Goal: Task Accomplishment & Management: Manage account settings

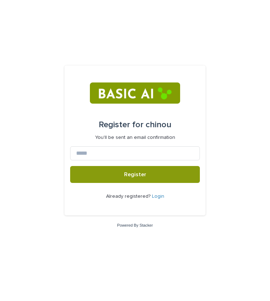
click at [113, 157] on input at bounding box center [135, 153] width 130 height 14
type input "**********"
click at [70, 166] on button "Register" at bounding box center [135, 174] width 130 height 17
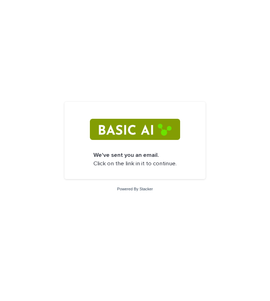
drag, startPoint x: 149, startPoint y: 159, endPoint x: 122, endPoint y: 126, distance: 42.6
click at [122, 126] on img at bounding box center [135, 129] width 90 height 21
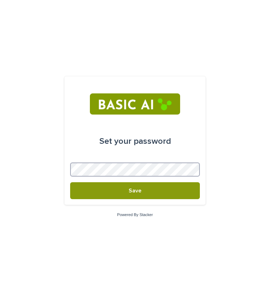
click at [70, 182] on button "Save" at bounding box center [135, 190] width 130 height 17
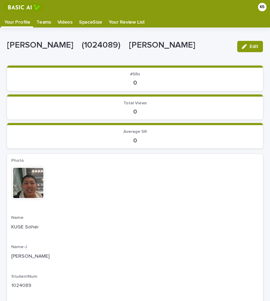
click at [25, 10] on img at bounding box center [23, 6] width 39 height 9
click at [43, 22] on p "Teams" at bounding box center [43, 19] width 14 height 11
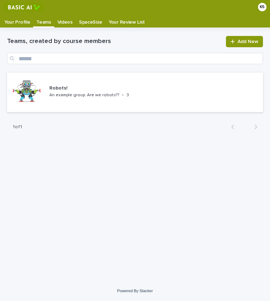
click at [57, 22] on p "Videos" at bounding box center [64, 19] width 15 height 11
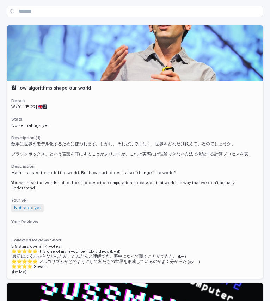
scroll to position [44, 0]
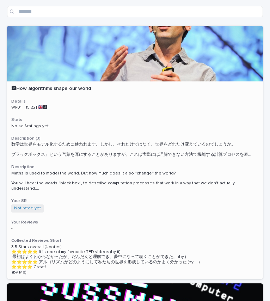
click at [62, 164] on div "🖼How algorithms shape our world Details Wk01 [15:22] 🇬🇧🅹️ Stats No self-ratings…" at bounding box center [135, 180] width 256 height 198
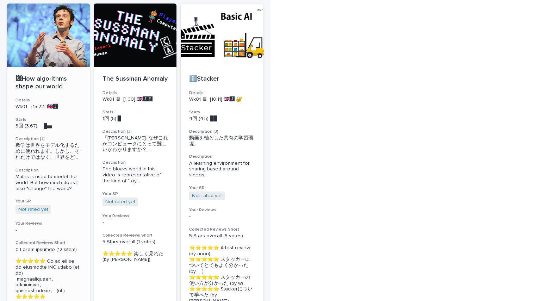
scroll to position [22, 0]
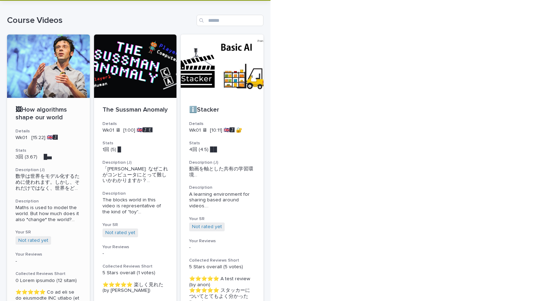
click at [58, 113] on p "🖼How algorithms shape our world" at bounding box center [48, 113] width 66 height 15
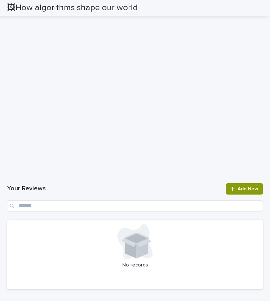
scroll to position [769, 0]
click at [165, 193] on h1 "Your Reviews" at bounding box center [114, 188] width 214 height 8
click at [147, 193] on h1 "Your Reviews" at bounding box center [114, 188] width 214 height 8
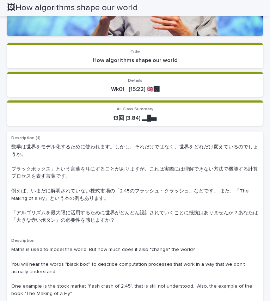
scroll to position [0, 0]
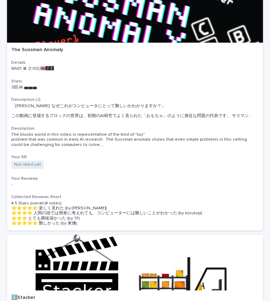
scroll to position [375, 0]
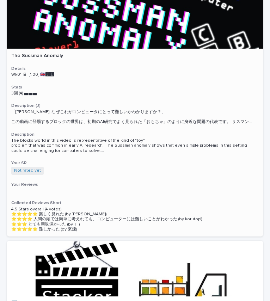
click at [94, 124] on div "The Sussman Anomaly Details Wk01 🖥 [1:00] 🇬🇧🅹️🅴️ Stats 3回 (4) ▅▅▅　　 Description…" at bounding box center [135, 142] width 256 height 187
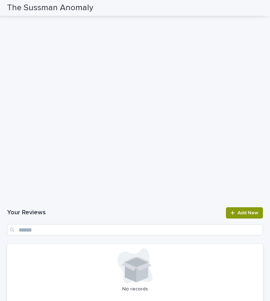
scroll to position [541, 0]
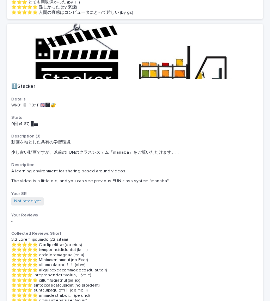
scroll to position [594, 0]
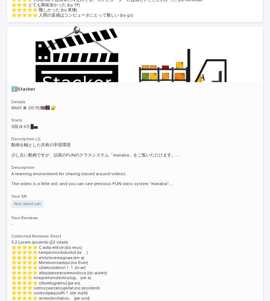
drag, startPoint x: 74, startPoint y: 142, endPoint x: 65, endPoint y: 101, distance: 41.9
click at [65, 106] on p "Wk01 🖥 [10:11] 🇬🇧🅹️ 🔐" at bounding box center [134, 108] width 247 height 5
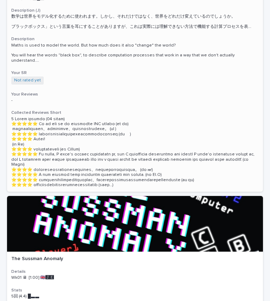
click at [62, 118] on p at bounding box center [134, 152] width 247 height 71
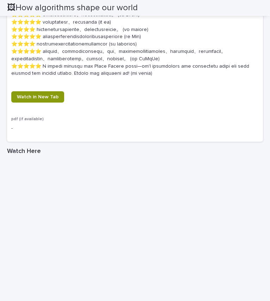
scroll to position [935, 0]
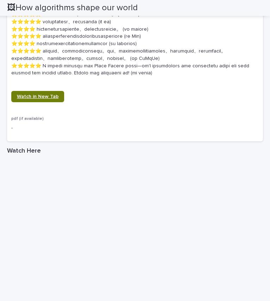
click at [51, 102] on link "Watch in New Tab" at bounding box center [37, 96] width 53 height 11
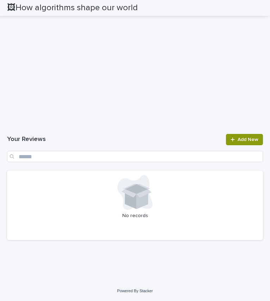
scroll to position [1345, 0]
click at [241, 141] on span "Add New" at bounding box center [247, 139] width 21 height 5
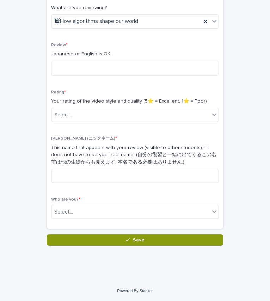
scroll to position [110, 0]
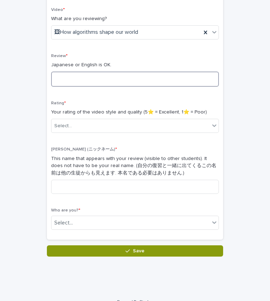
click at [119, 80] on textarea at bounding box center [135, 78] width 168 height 15
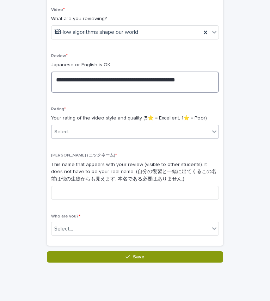
type textarea "**********"
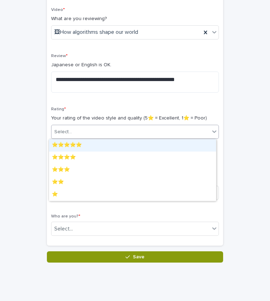
click at [197, 138] on div "Select..." at bounding box center [135, 132] width 168 height 14
click at [189, 142] on div "⭐️⭐️⭐️⭐️⭐️" at bounding box center [132, 145] width 167 height 12
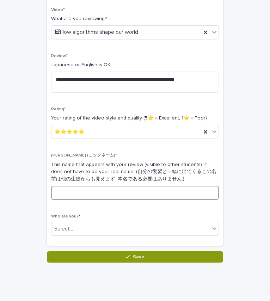
click at [155, 197] on input at bounding box center [135, 193] width 168 height 14
type input "**********"
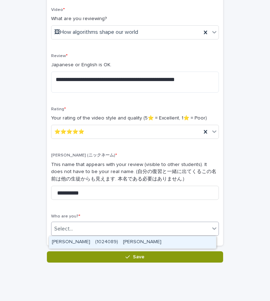
click at [120, 234] on div "Select..." at bounding box center [130, 229] width 158 height 12
click at [108, 242] on div "[PERSON_NAME]　(1024089)　[PERSON_NAME]" at bounding box center [132, 242] width 167 height 12
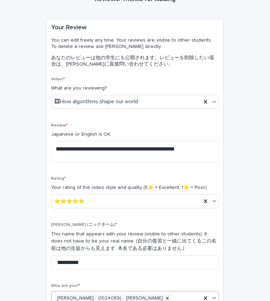
scroll to position [36, 0]
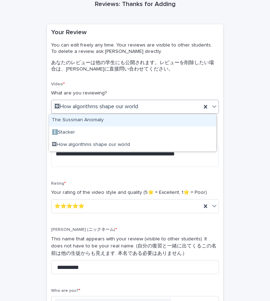
click at [117, 117] on div "The Sussman Anomaly" at bounding box center [132, 120] width 167 height 12
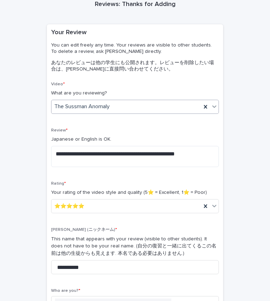
click at [124, 103] on div "The Sussman Anomaly" at bounding box center [126, 107] width 150 height 12
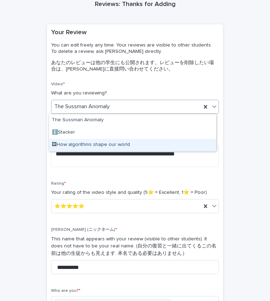
click at [113, 142] on div "🖼How algorithms shape our world" at bounding box center [132, 145] width 167 height 12
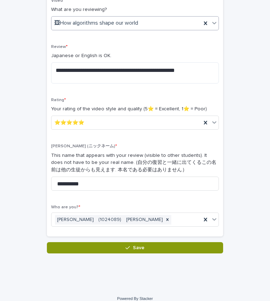
scroll to position [119, 0]
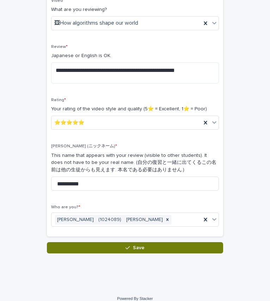
click at [109, 249] on button "Save" at bounding box center [135, 247] width 176 height 11
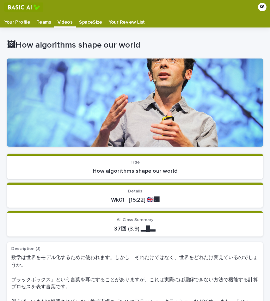
click at [57, 22] on p "Videos" at bounding box center [64, 19] width 15 height 11
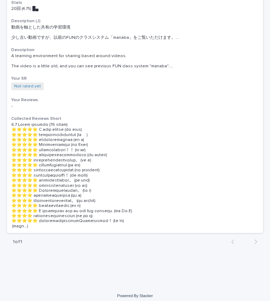
scroll to position [742, 0]
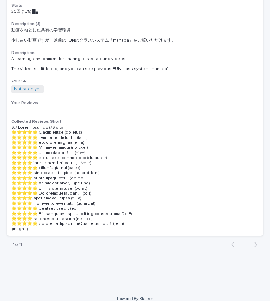
click at [79, 149] on p at bounding box center [134, 178] width 247 height 107
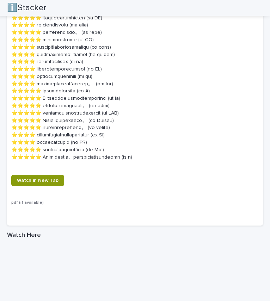
scroll to position [733, 0]
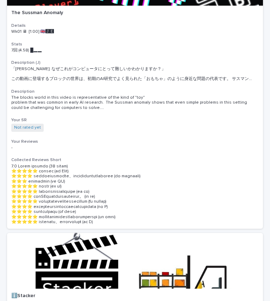
scroll to position [420, 0]
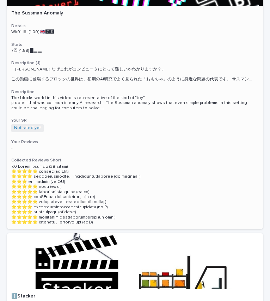
click at [86, 177] on p at bounding box center [134, 194] width 247 height 61
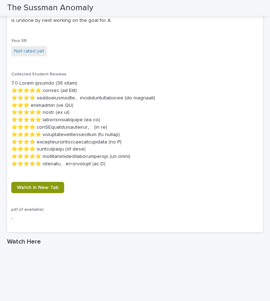
scroll to position [355, 0]
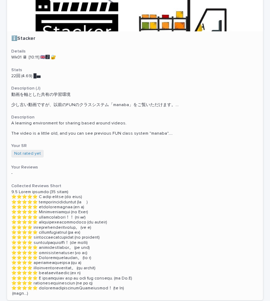
scroll to position [686, 0]
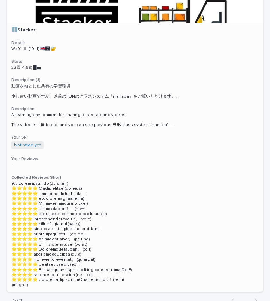
click at [65, 96] on div "ℹ️Stacker Details Wk01 🖥 [10:11] 🇬🇧🅹️ 🔐 Stats 22回 (4.69) █▅　　　 Description (J) …" at bounding box center [135, 157] width 256 height 269
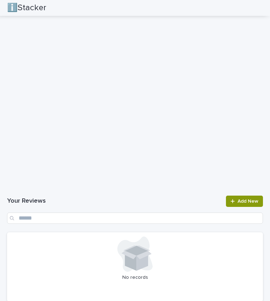
scroll to position [1012, 0]
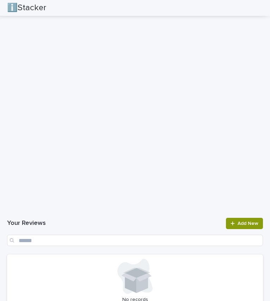
click at [69, 225] on h1 "Your Reviews" at bounding box center [114, 223] width 214 height 8
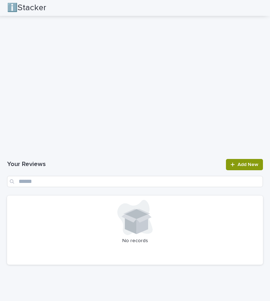
scroll to position [1094, 0]
click at [231, 168] on link "Add New" at bounding box center [244, 163] width 37 height 11
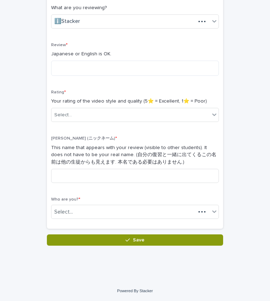
scroll to position [121, 0]
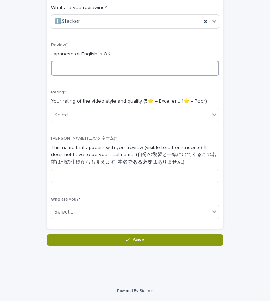
click at [111, 70] on textarea at bounding box center [135, 68] width 168 height 15
type textarea "*"
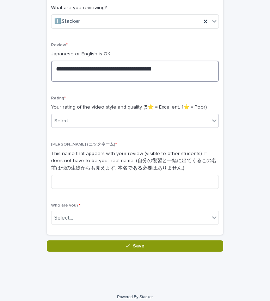
type textarea "**********"
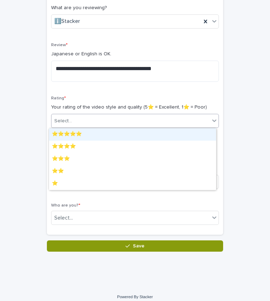
click at [88, 123] on div "Select..." at bounding box center [130, 121] width 158 height 12
click at [88, 140] on div "⭐️⭐️⭐️⭐️⭐️" at bounding box center [132, 134] width 167 height 12
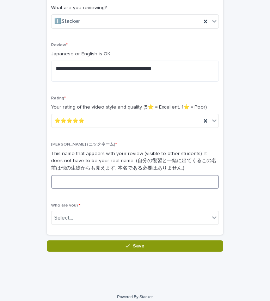
click at [89, 182] on input at bounding box center [135, 182] width 168 height 14
type input "*"
type input "****"
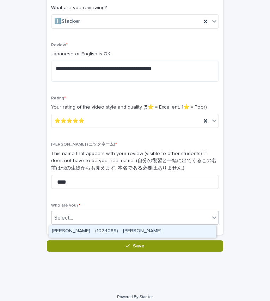
click at [81, 222] on div "Select..." at bounding box center [130, 218] width 158 height 12
click at [80, 230] on div "[PERSON_NAME]　(1024089)　[PERSON_NAME]" at bounding box center [132, 231] width 167 height 12
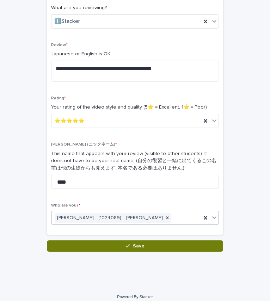
click at [80, 248] on button "Save" at bounding box center [135, 245] width 176 height 11
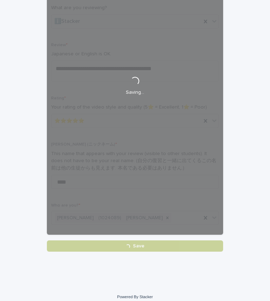
scroll to position [93, 0]
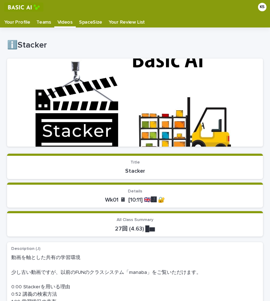
click at [62, 19] on p "Videos" at bounding box center [64, 19] width 15 height 11
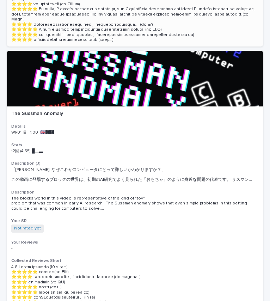
scroll to position [320, 0]
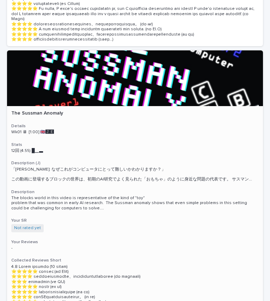
click at [75, 118] on div "The Sussman Anomaly Details Wk01 🖥 [1:00] 🇬🇧🅹️🅴️ Stats 12回 (4.55) █▁▃　　 Descrip…" at bounding box center [135, 240] width 256 height 269
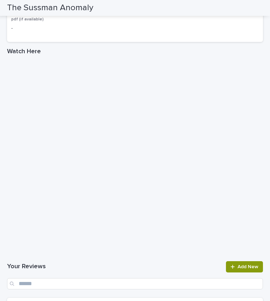
scroll to position [653, 0]
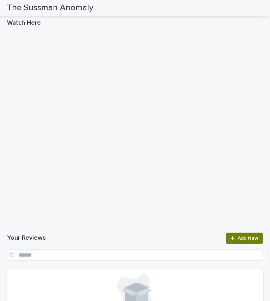
click at [232, 244] on link "Add New" at bounding box center [244, 237] width 37 height 11
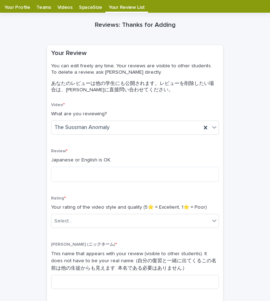
scroll to position [11, 0]
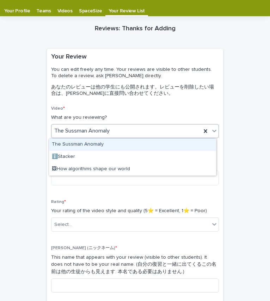
click at [123, 132] on div "The Sussman Anomaly" at bounding box center [126, 131] width 150 height 12
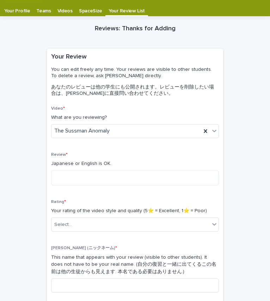
click at [14, 126] on div "Reviews: Thanks for Adding Loading... Saving… Loading... Saving… Loading... Sav…" at bounding box center [135, 185] width 256 height 339
click at [66, 174] on textarea at bounding box center [135, 177] width 168 height 15
type textarea "*"
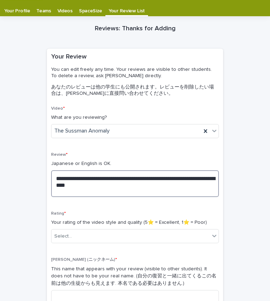
scroll to position [52, 0]
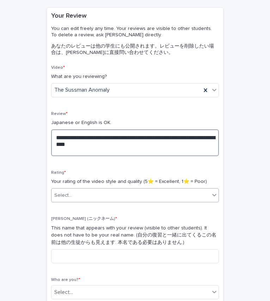
type textarea "**********"
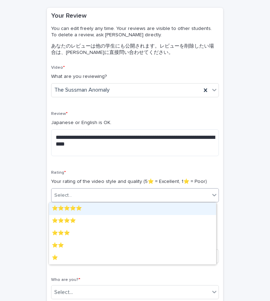
click at [61, 192] on div "Select..." at bounding box center [63, 195] width 18 height 7
click at [56, 207] on div "⭐️⭐️⭐️⭐️⭐️" at bounding box center [132, 208] width 167 height 12
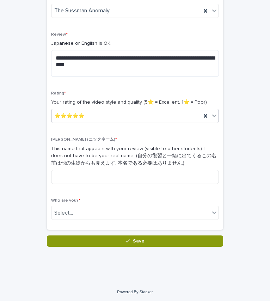
scroll to position [132, 0]
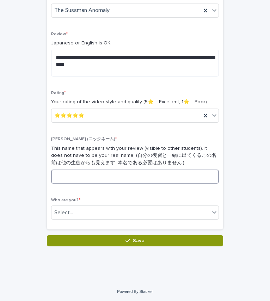
click at [68, 181] on input at bounding box center [135, 176] width 168 height 14
type input "*"
type input "****"
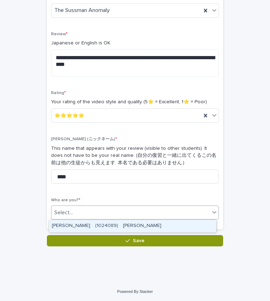
click at [60, 215] on div "Select..." at bounding box center [63, 212] width 19 height 7
click at [59, 228] on div "[PERSON_NAME]　(1024089)　[PERSON_NAME]" at bounding box center [132, 226] width 167 height 12
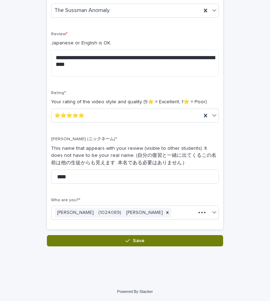
click at [75, 243] on button "Save" at bounding box center [135, 240] width 176 height 11
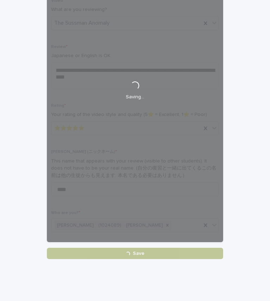
scroll to position [118, 0]
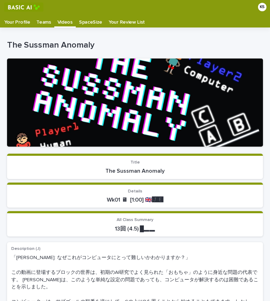
click at [58, 23] on p "Videos" at bounding box center [64, 19] width 15 height 11
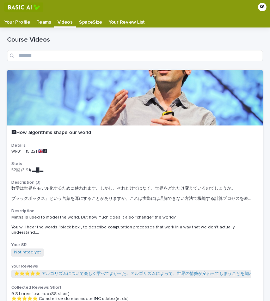
click at [60, 23] on p "Videos" at bounding box center [64, 19] width 15 height 11
click at [11, 19] on p "Your Profile" at bounding box center [17, 19] width 26 height 11
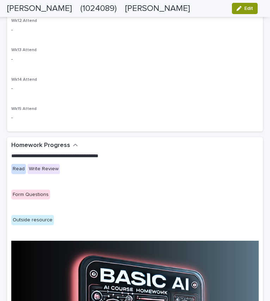
scroll to position [695, 0]
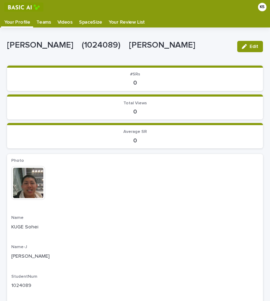
click at [41, 23] on p "Teams" at bounding box center [43, 19] width 14 height 11
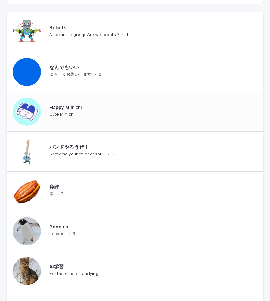
scroll to position [62, 0]
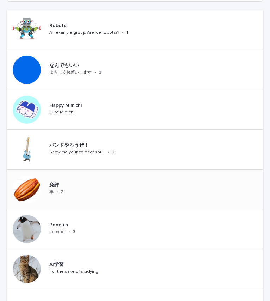
click at [59, 194] on div "免許 車 • 2" at bounding box center [61, 188] width 30 height 19
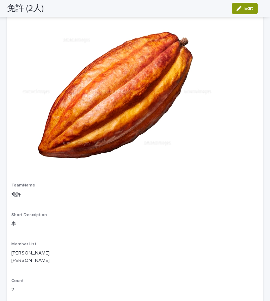
scroll to position [58, 0]
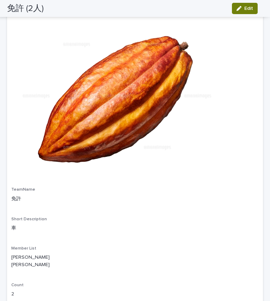
click at [245, 11] on button "Edit" at bounding box center [245, 8] width 26 height 11
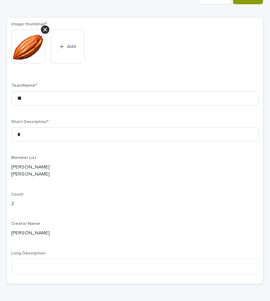
scroll to position [0, 0]
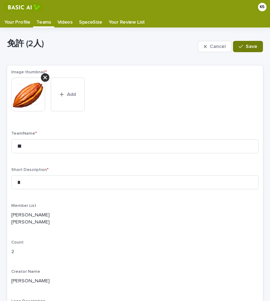
click at [247, 45] on span "Save" at bounding box center [251, 46] width 12 height 5
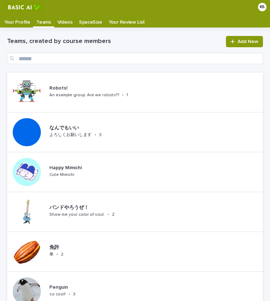
scroll to position [14, 0]
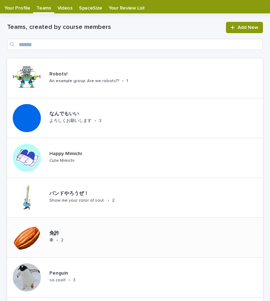
click at [60, 236] on p "免許" at bounding box center [61, 233] width 24 height 6
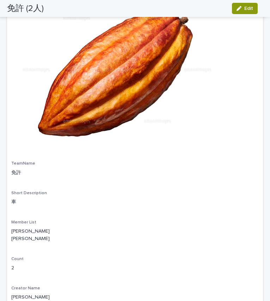
scroll to position [84, 0]
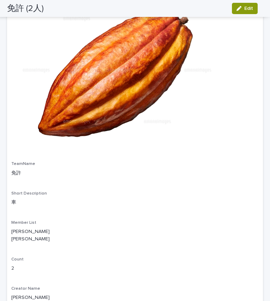
click at [108, 161] on div "Image thumbnail TeamName 免許 Short Description 車 Member List TAKAHASHI Kota DEGU…" at bounding box center [134, 161] width 247 height 350
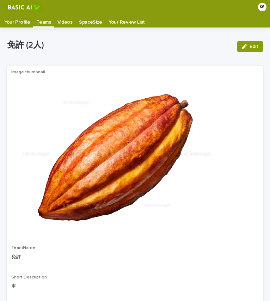
click at [114, 145] on img at bounding box center [116, 154] width 211 height 154
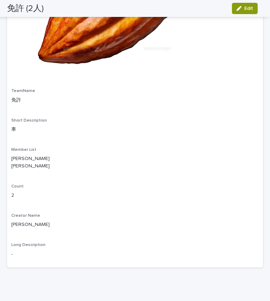
scroll to position [157, 0]
click at [39, 173] on div "Member List [PERSON_NAME] Kota [PERSON_NAME]" at bounding box center [134, 161] width 247 height 28
click at [26, 236] on div "Image thumbnail TeamName 免許 Short Description 車 Member List TAKAHASHI Kota DEGU…" at bounding box center [134, 88] width 247 height 350
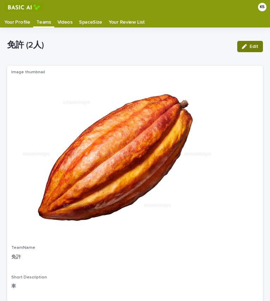
click at [242, 45] on div "button" at bounding box center [246, 46] width 8 height 5
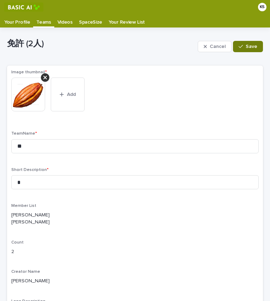
click at [239, 48] on div "button" at bounding box center [241, 46] width 7 height 5
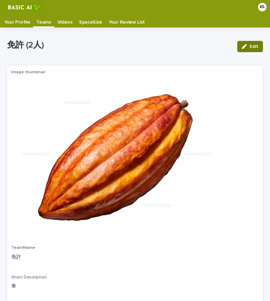
click at [249, 49] on button "Edit" at bounding box center [250, 46] width 26 height 11
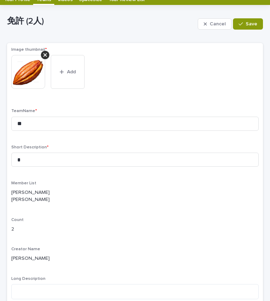
scroll to position [22, 0]
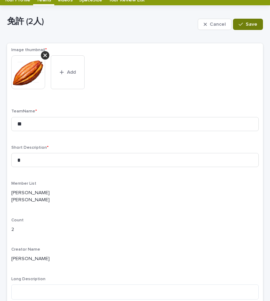
click at [238, 26] on icon "button" at bounding box center [240, 24] width 4 height 5
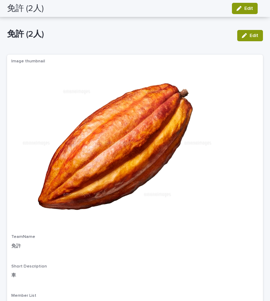
scroll to position [0, 0]
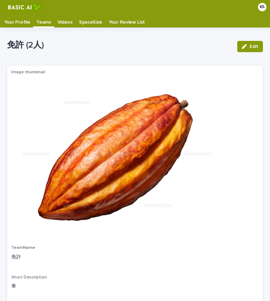
click at [38, 23] on p "Teams" at bounding box center [43, 19] width 14 height 11
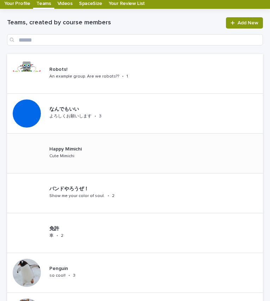
scroll to position [19, 0]
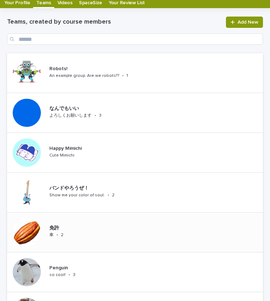
click at [80, 227] on div "免許 車 • 2" at bounding box center [135, 232] width 256 height 40
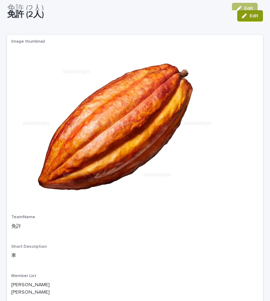
scroll to position [16, 0]
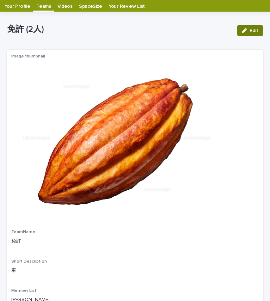
click at [244, 25] on button "Edit" at bounding box center [250, 30] width 26 height 11
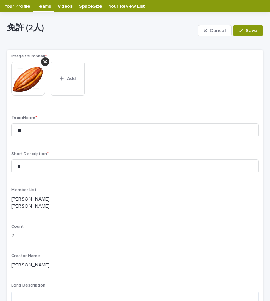
scroll to position [25, 0]
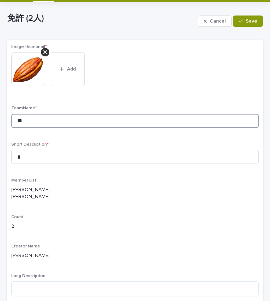
click at [100, 124] on input "**" at bounding box center [134, 121] width 247 height 14
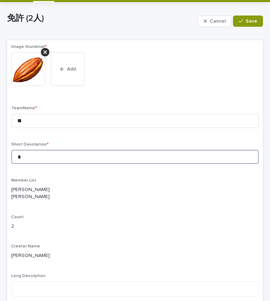
click at [87, 161] on input "*" at bounding box center [134, 157] width 247 height 14
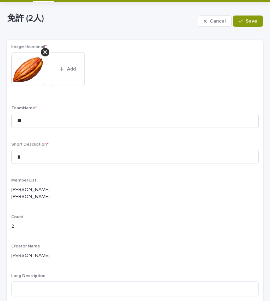
click at [86, 183] on div "Member List [PERSON_NAME] Kota [PERSON_NAME]" at bounding box center [134, 192] width 247 height 28
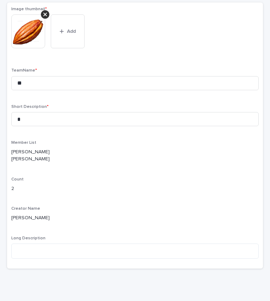
scroll to position [63, 0]
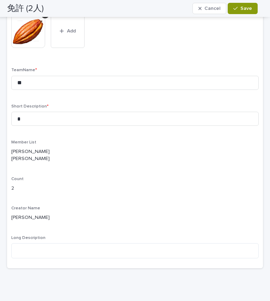
click at [19, 154] on p "[PERSON_NAME] [PERSON_NAME]" at bounding box center [134, 155] width 247 height 15
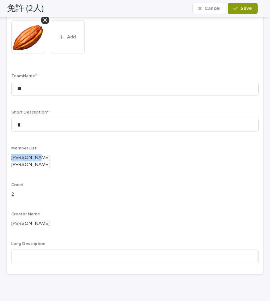
scroll to position [57, 0]
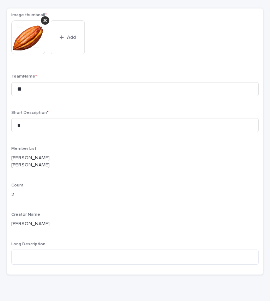
click at [43, 169] on p "[PERSON_NAME] [PERSON_NAME]" at bounding box center [134, 161] width 247 height 15
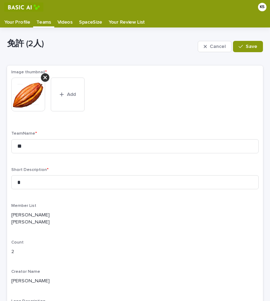
click at [126, 73] on p "Image thumbnail *" at bounding box center [134, 72] width 247 height 5
click at [17, 23] on p "Your Profile" at bounding box center [17, 19] width 26 height 11
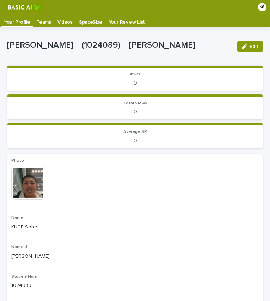
click at [43, 23] on p "Teams" at bounding box center [43, 19] width 14 height 11
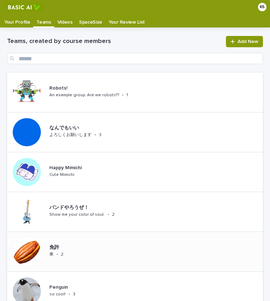
click at [62, 251] on div "2" at bounding box center [62, 253] width 2 height 6
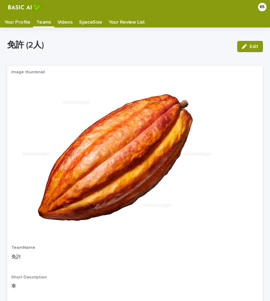
click at [18, 21] on p "Your Profile" at bounding box center [17, 19] width 26 height 11
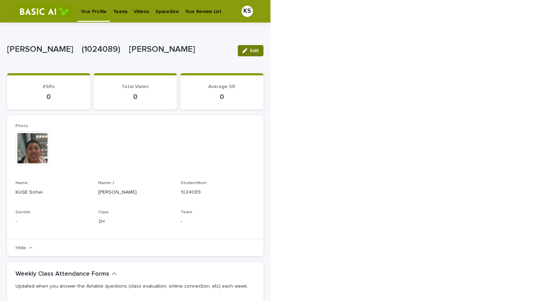
click at [249, 49] on div "button" at bounding box center [246, 50] width 8 height 5
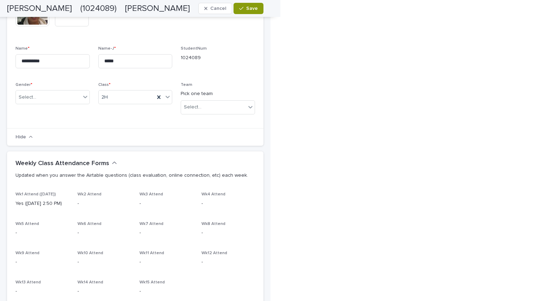
scroll to position [139, 0]
click at [220, 100] on div "Select..." at bounding box center [218, 107] width 74 height 14
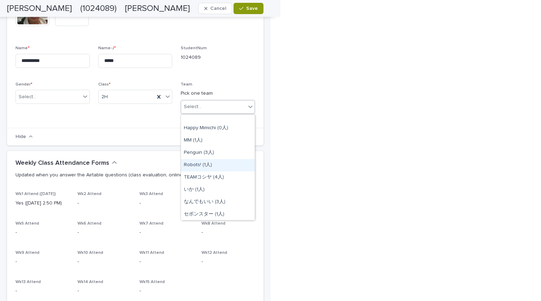
scroll to position [79, 0]
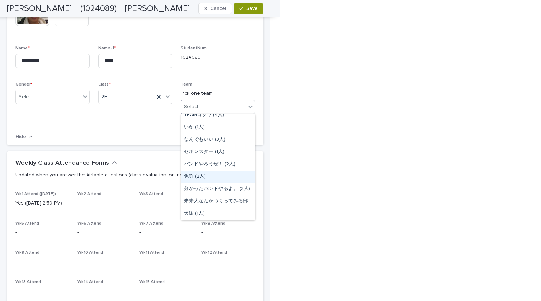
click at [218, 174] on div "免許 (2人)" at bounding box center [218, 177] width 74 height 12
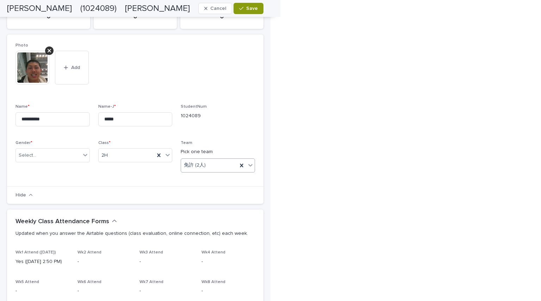
scroll to position [80, 0]
click at [250, 10] on span "Save" at bounding box center [252, 8] width 12 height 5
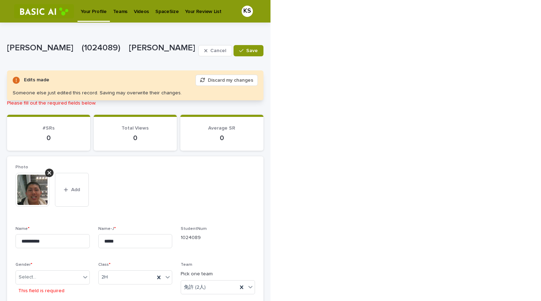
scroll to position [14, 0]
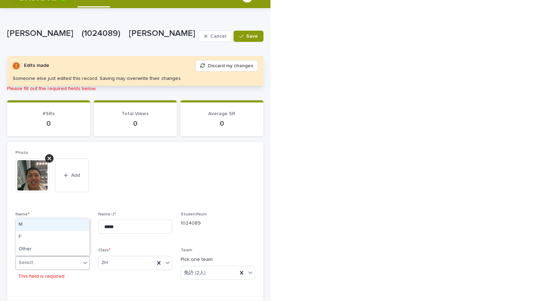
click at [69, 266] on div "Select..." at bounding box center [48, 263] width 65 height 12
click at [74, 230] on div "M" at bounding box center [53, 225] width 74 height 12
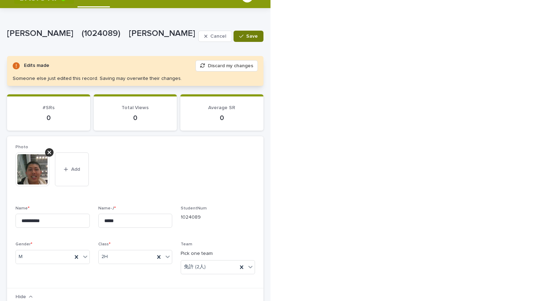
click at [248, 34] on span "Save" at bounding box center [252, 36] width 12 height 5
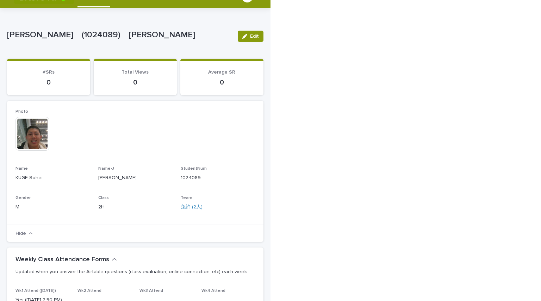
scroll to position [0, 0]
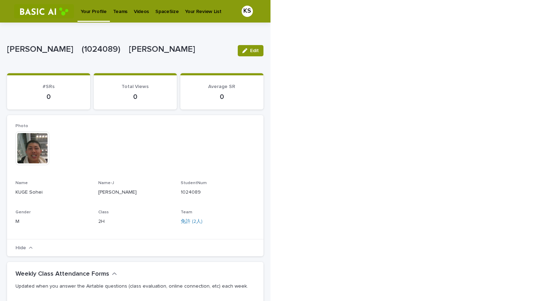
click at [120, 15] on link "Teams" at bounding box center [120, 11] width 21 height 22
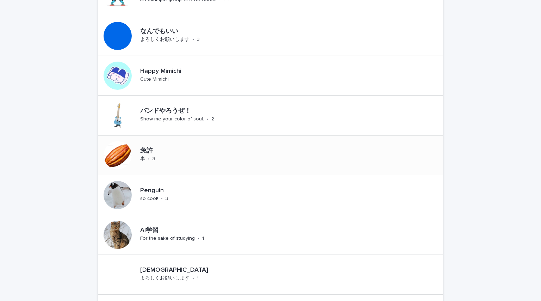
scroll to position [80, 0]
click at [196, 149] on div "免許 車 • 3" at bounding box center [270, 155] width 345 height 40
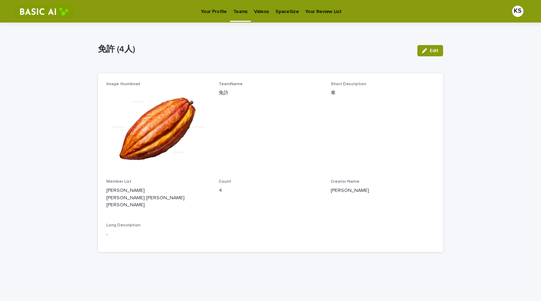
click at [238, 18] on link "Teams" at bounding box center [240, 10] width 21 height 21
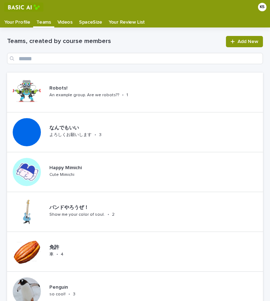
scroll to position [14, 0]
